Goal: Find specific page/section: Find specific page/section

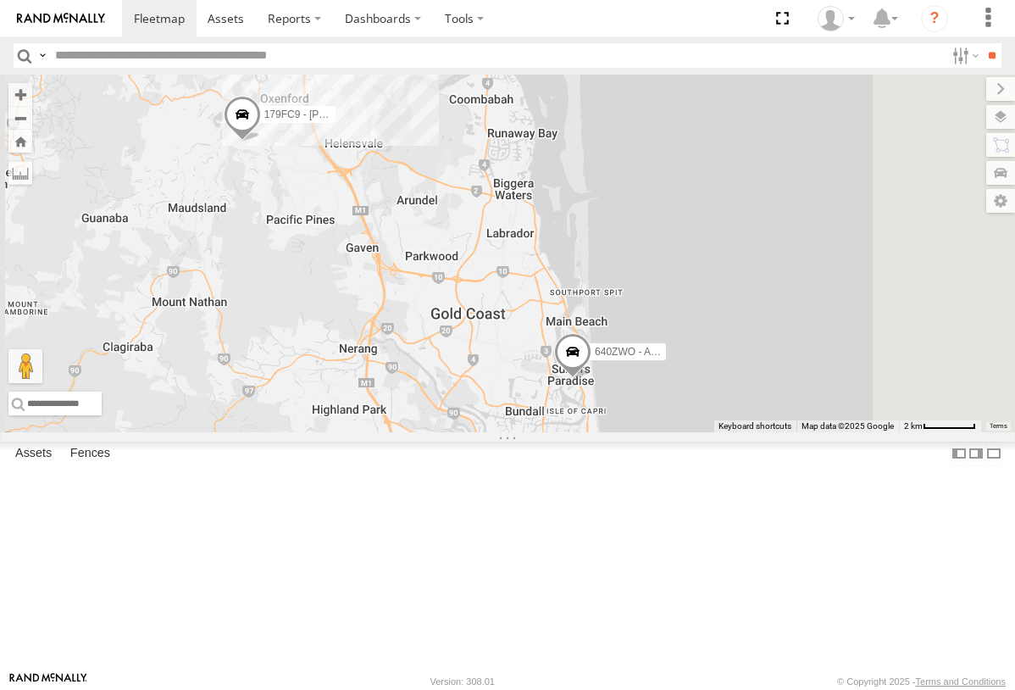
drag, startPoint x: 690, startPoint y: 507, endPoint x: 658, endPoint y: 396, distance: 116.4
click at [660, 392] on div "640ZWO - Aiden 179FC9 - [PERSON_NAME] 896AD5 - [PERSON_NAME] M 307YVY - Cameron…" at bounding box center [507, 253] width 1015 height 357
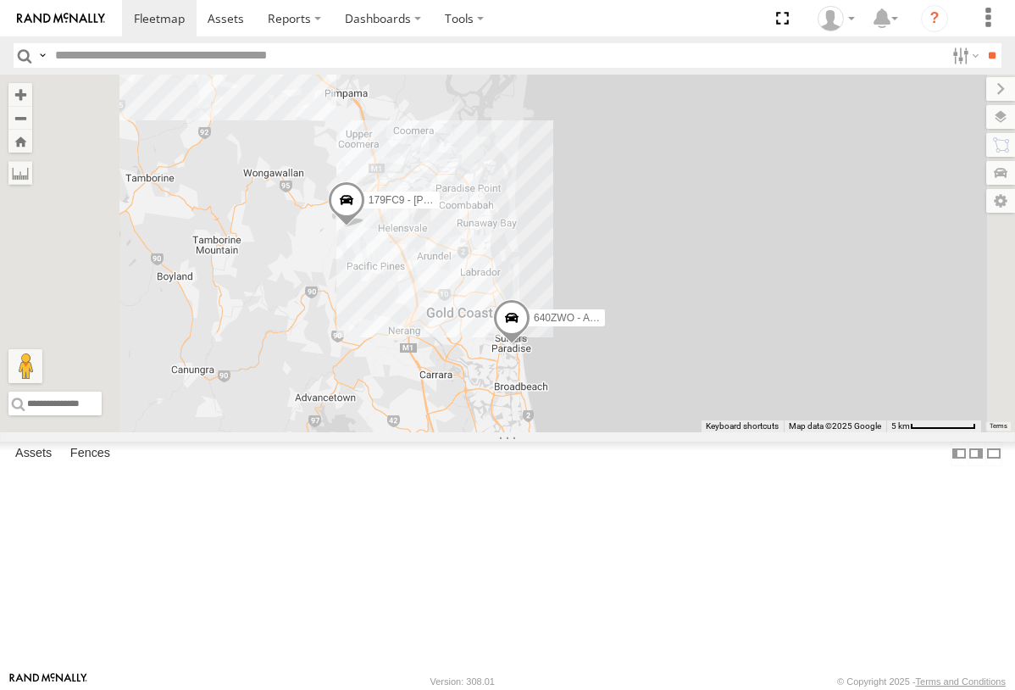
click at [693, 432] on div "640ZWO - Aiden 179FC9 - [PERSON_NAME] 896AD5 - [PERSON_NAME] M 307YVY - Cameron…" at bounding box center [507, 253] width 1015 height 357
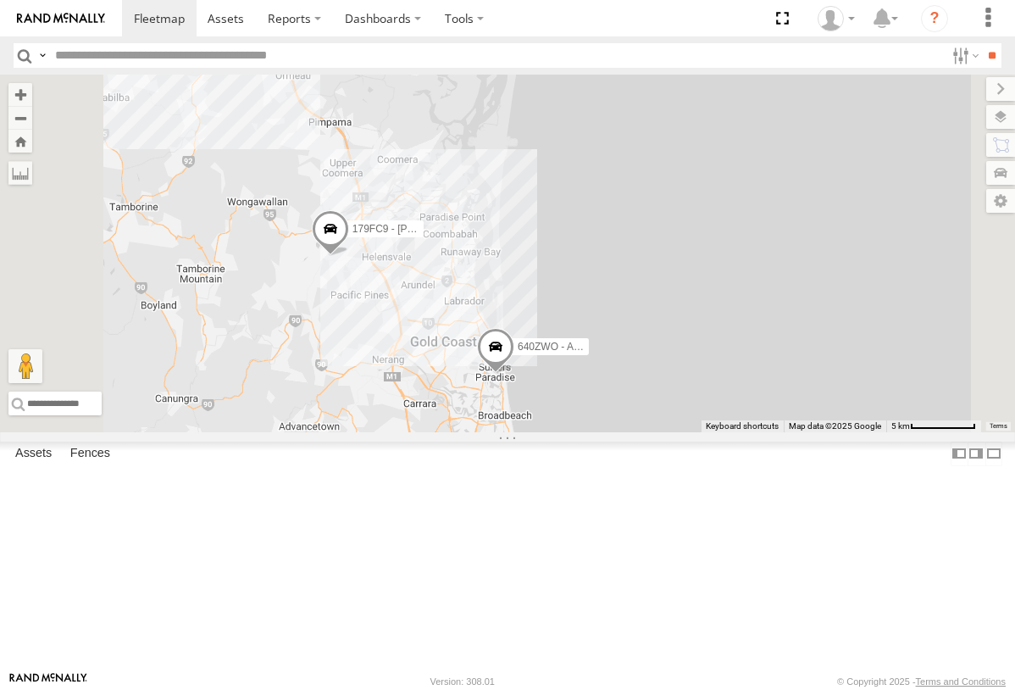
drag, startPoint x: 646, startPoint y: 502, endPoint x: 623, endPoint y: 530, distance: 36.7
click at [623, 432] on div "640ZWO - Aiden 179FC9 - [PERSON_NAME] 896AD5 - [PERSON_NAME] M 307YVY - Cameron…" at bounding box center [507, 253] width 1015 height 357
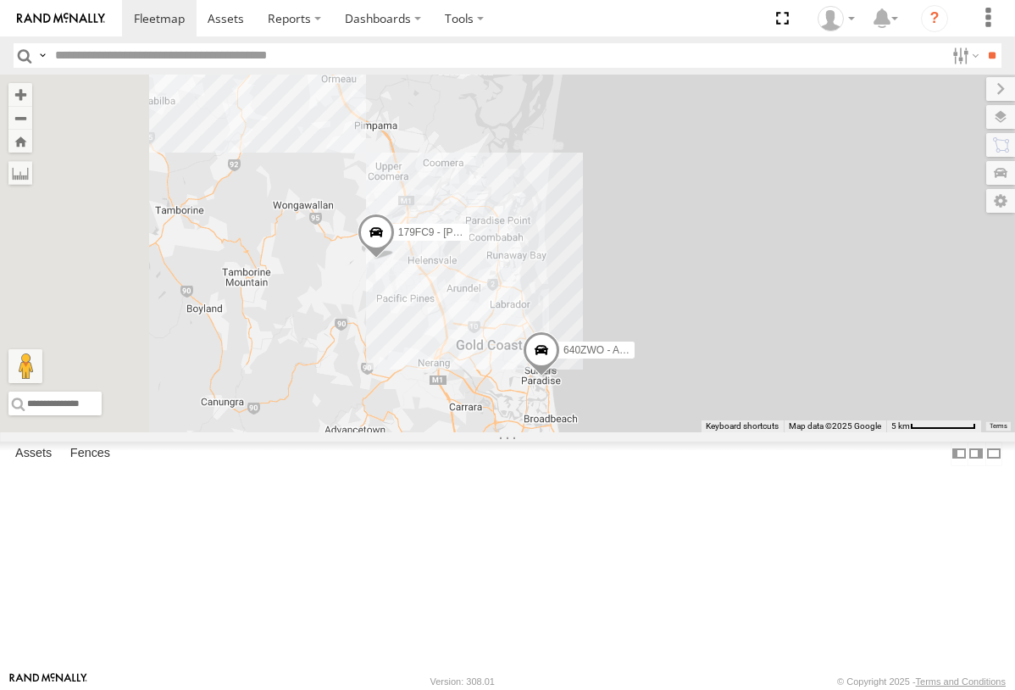
drag, startPoint x: 711, startPoint y: 557, endPoint x: 754, endPoint y: 557, distance: 43.2
click at [754, 432] on div "640ZWO - Aiden 179FC9 - [PERSON_NAME] 896AD5 - [PERSON_NAME] M 307YVY - Cameron…" at bounding box center [507, 253] width 1015 height 357
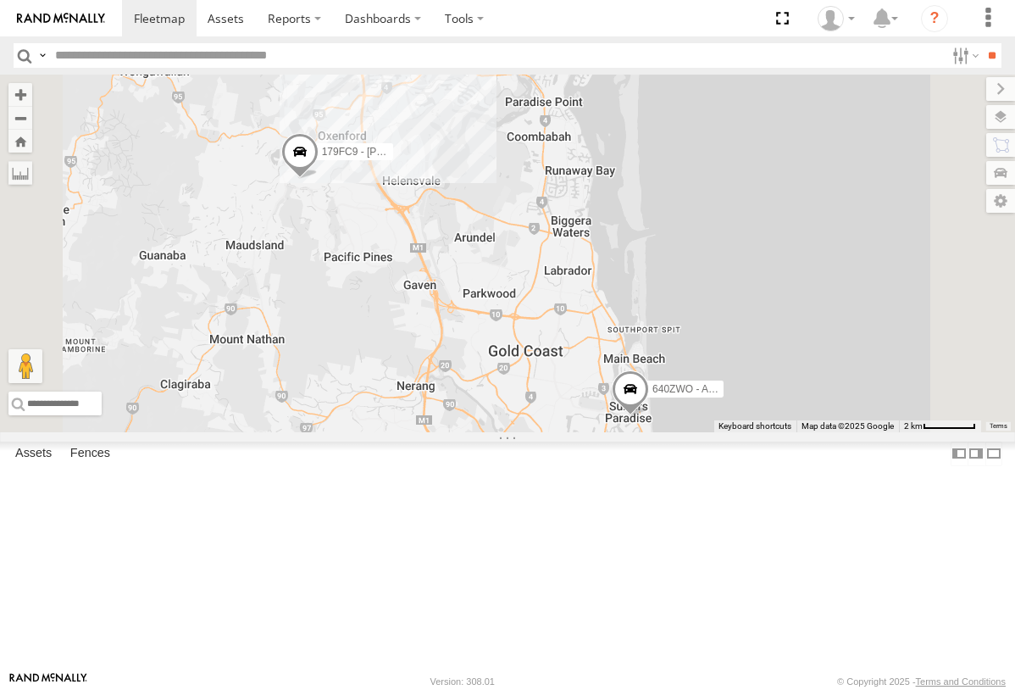
drag, startPoint x: 700, startPoint y: 532, endPoint x: 745, endPoint y: 526, distance: 46.1
click at [745, 432] on div "640ZWO - Aiden 179FC9 - [PERSON_NAME] 896AD5 - [PERSON_NAME] M 307YVY - Cameron…" at bounding box center [507, 253] width 1015 height 357
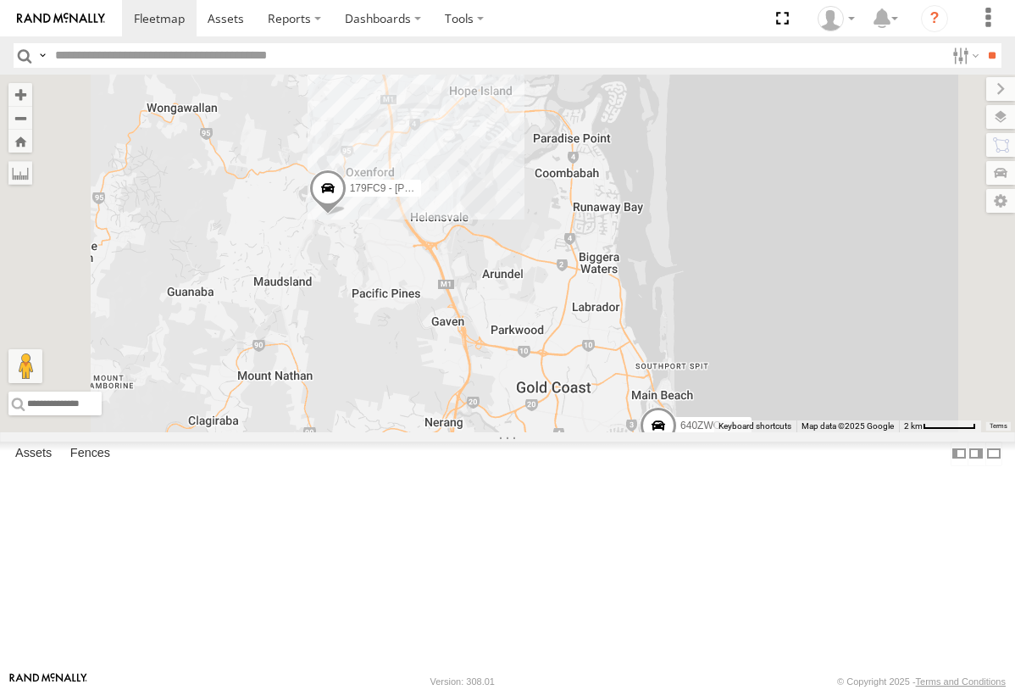
drag, startPoint x: 634, startPoint y: 467, endPoint x: 657, endPoint y: 496, distance: 36.8
click at [657, 432] on div "640ZWO - Aiden 179FC9 - [PERSON_NAME] 896AD5 - [PERSON_NAME] M 307YVY - Cameron…" at bounding box center [507, 253] width 1015 height 357
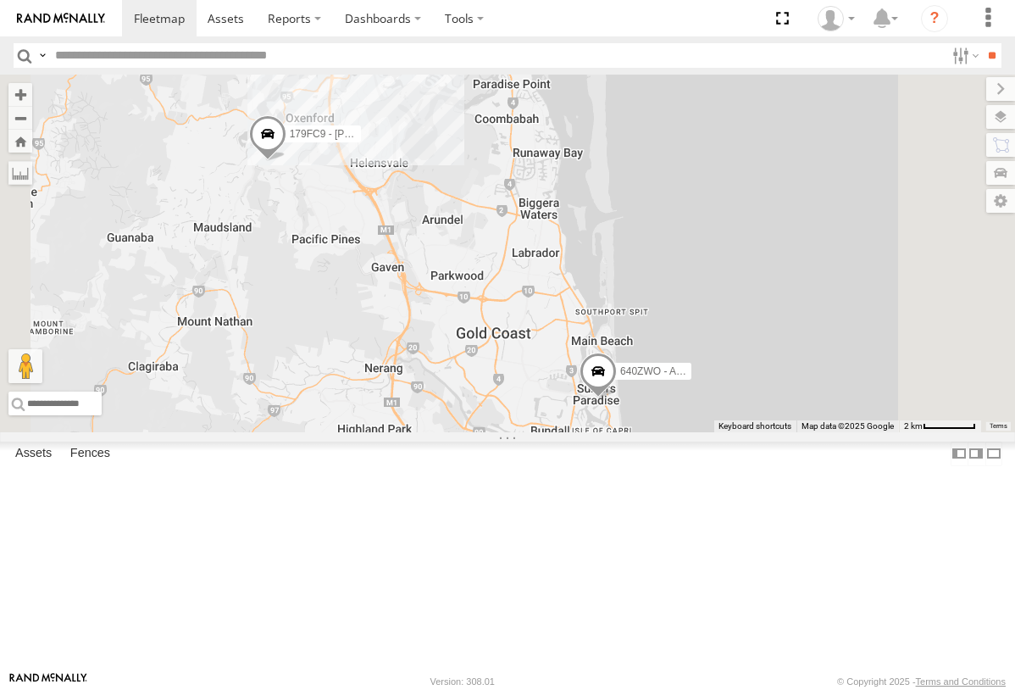
drag, startPoint x: 721, startPoint y: 514, endPoint x: 658, endPoint y: 459, distance: 83.4
click at [658, 432] on div "640ZWO - Aiden 179FC9 - [PERSON_NAME] 896AD5 - [PERSON_NAME] M 307YVY - Cameron…" at bounding box center [507, 253] width 1015 height 357
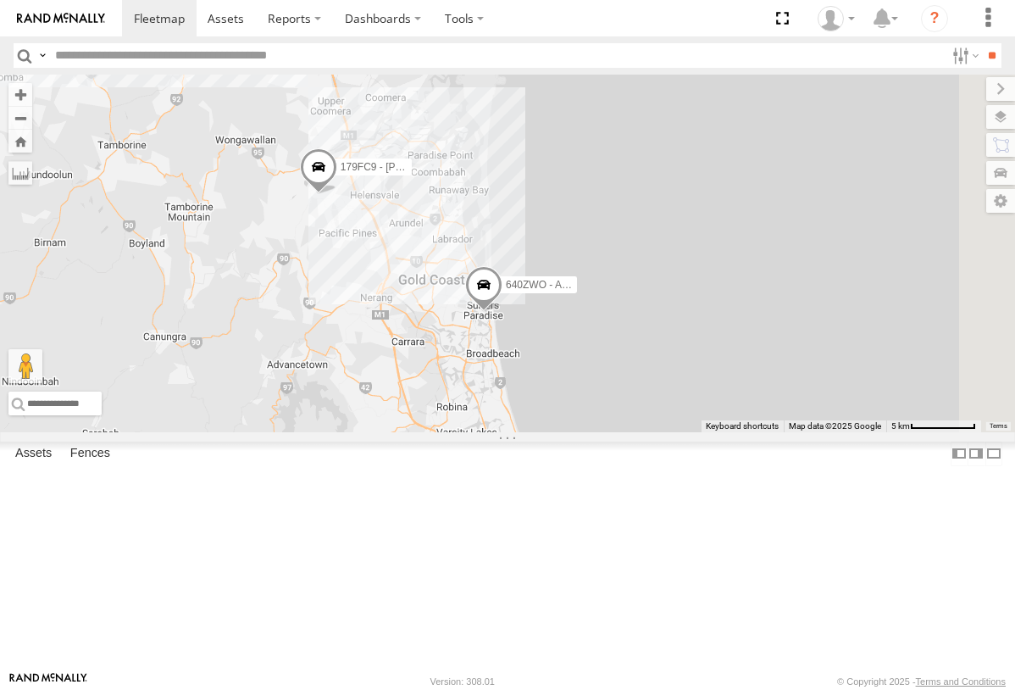
drag, startPoint x: 828, startPoint y: 594, endPoint x: 684, endPoint y: 481, distance: 183.5
click at [687, 432] on div "640ZWO - Aiden 179FC9 - [PERSON_NAME] 896AD5 - [PERSON_NAME] M 307YVY - Cameron…" at bounding box center [507, 253] width 1015 height 357
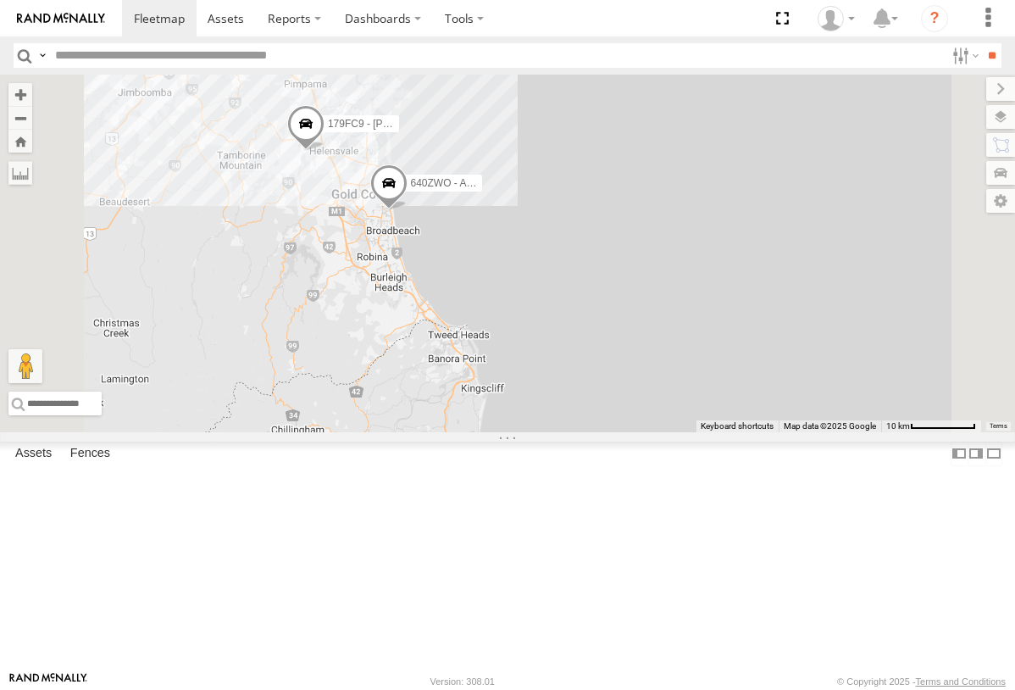
drag, startPoint x: 702, startPoint y: 551, endPoint x: 621, endPoint y: 414, distance: 159.5
click at [621, 416] on div "640ZWO - Aiden 179FC9 - [PERSON_NAME] 896AD5 - [PERSON_NAME] M 307YVY - Cameron…" at bounding box center [507, 253] width 1015 height 357
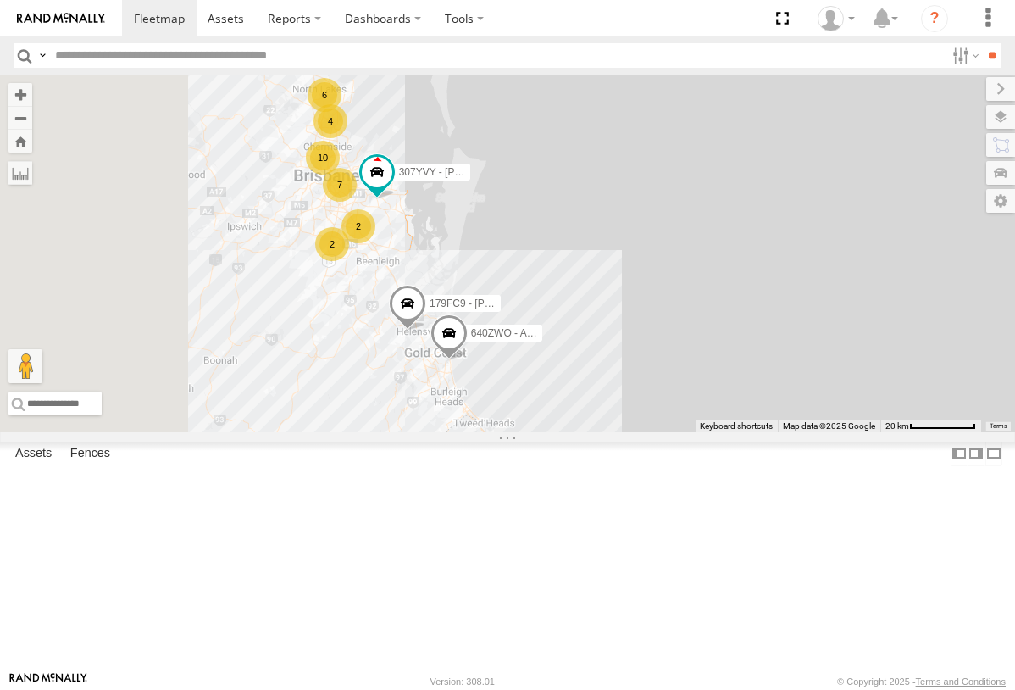
drag, startPoint x: 631, startPoint y: 501, endPoint x: 646, endPoint y: 519, distance: 24.1
click at [646, 432] on div "640ZWO - Aiden 179FC9 - [PERSON_NAME] 896AD5 - [PERSON_NAME] M 307YVY - Cameron…" at bounding box center [507, 253] width 1015 height 357
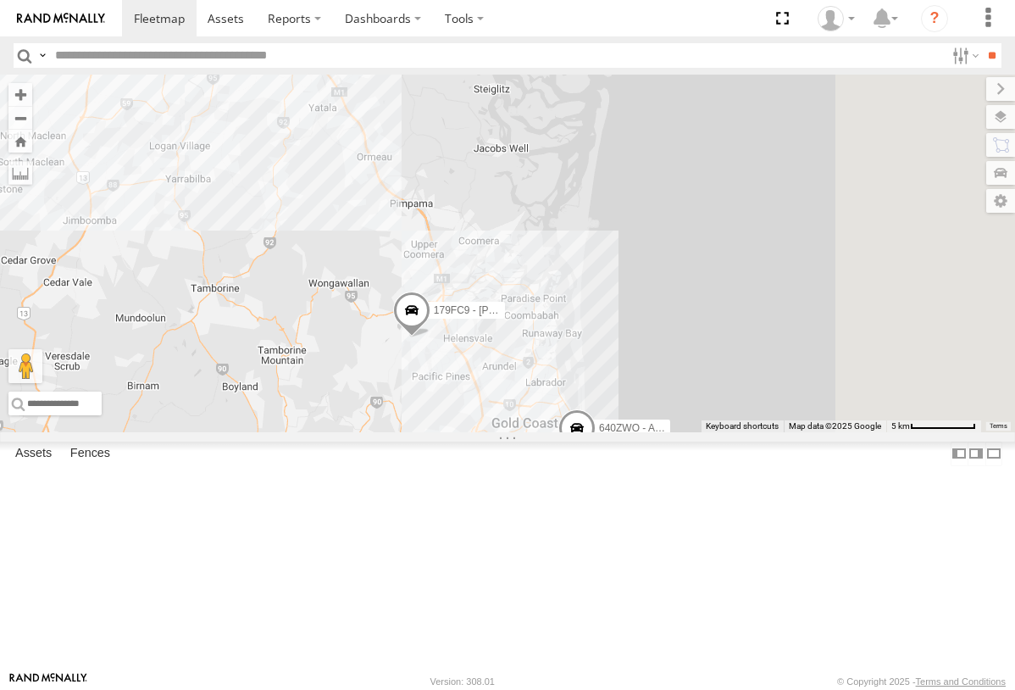
drag, startPoint x: 625, startPoint y: 500, endPoint x: 591, endPoint y: 529, distance: 44.5
click at [591, 432] on div "640ZWO - Aiden 179FC9 - [PERSON_NAME] 896AD5 - [PERSON_NAME] M 307YVY - Cameron…" at bounding box center [507, 253] width 1015 height 357
